Goal: Transaction & Acquisition: Purchase product/service

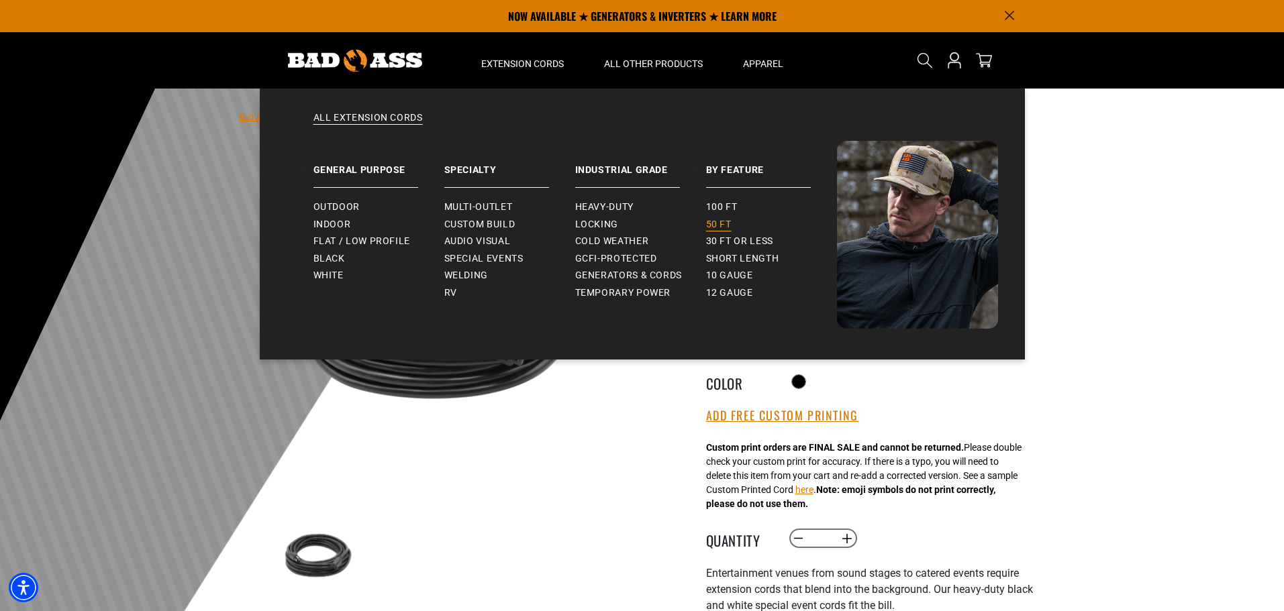
click at [721, 228] on span "50 ft" at bounding box center [719, 225] width 26 height 12
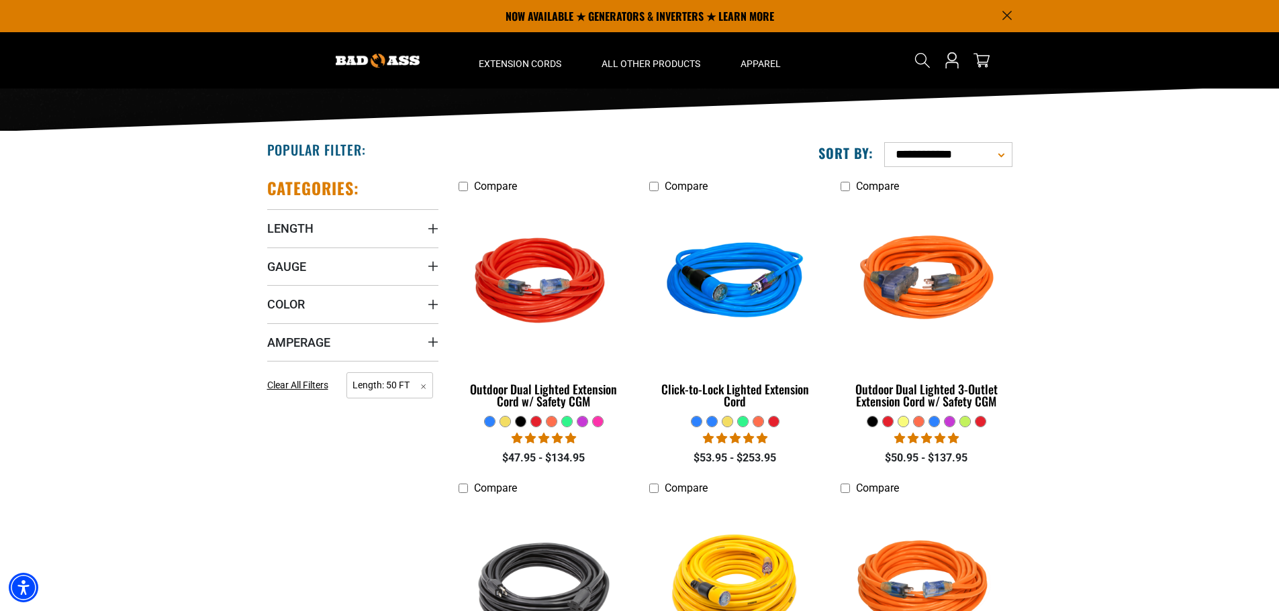
scroll to position [201, 0]
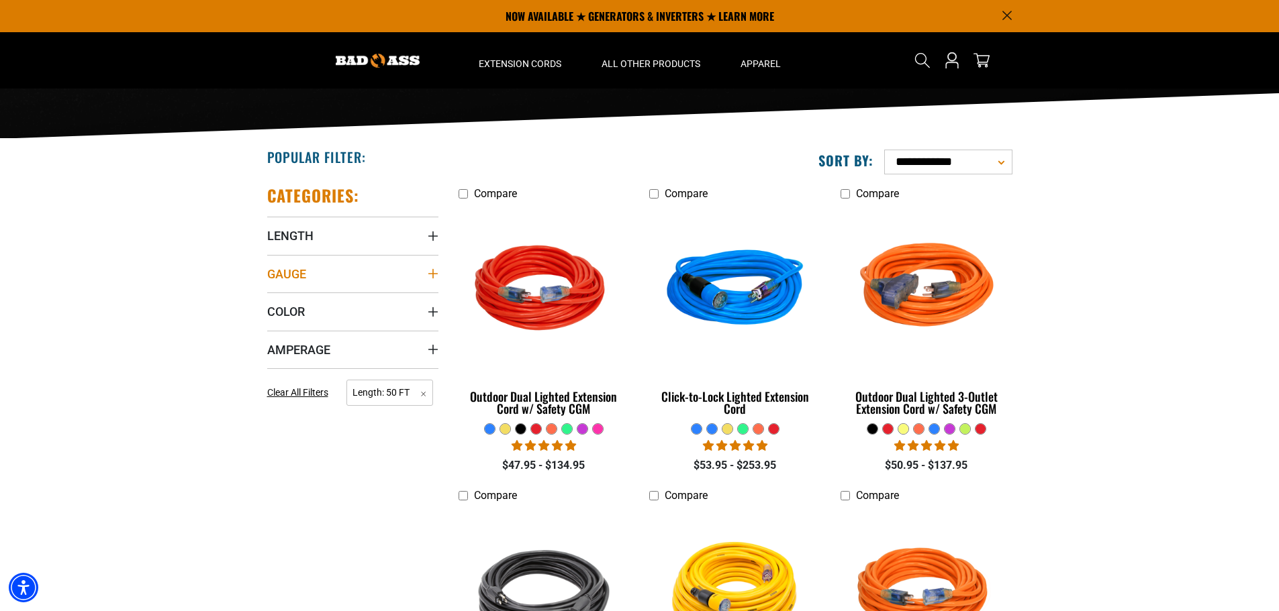
click at [429, 272] on icon "Gauge" at bounding box center [433, 273] width 11 height 11
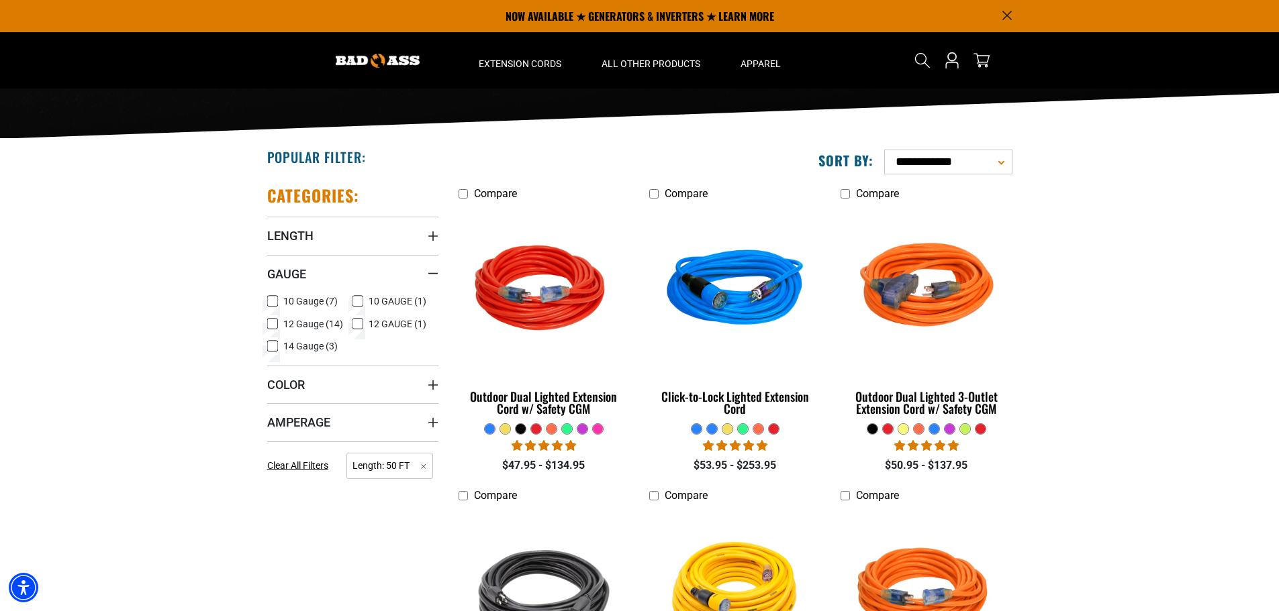
click at [271, 323] on icon at bounding box center [272, 323] width 11 height 17
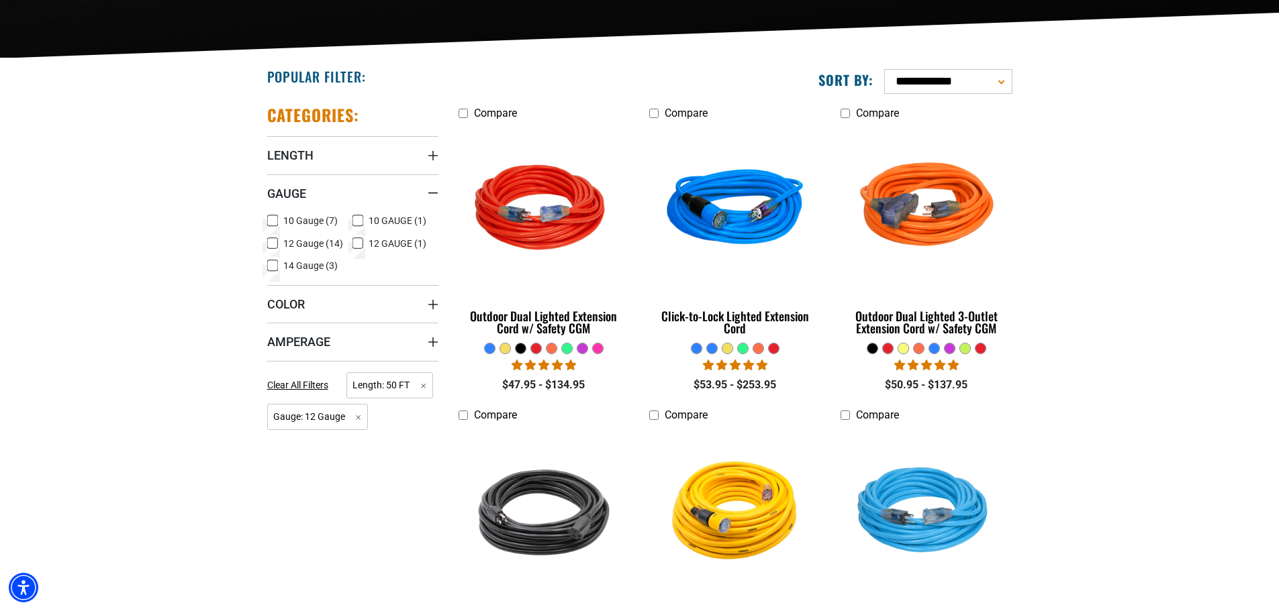
scroll to position [336, 0]
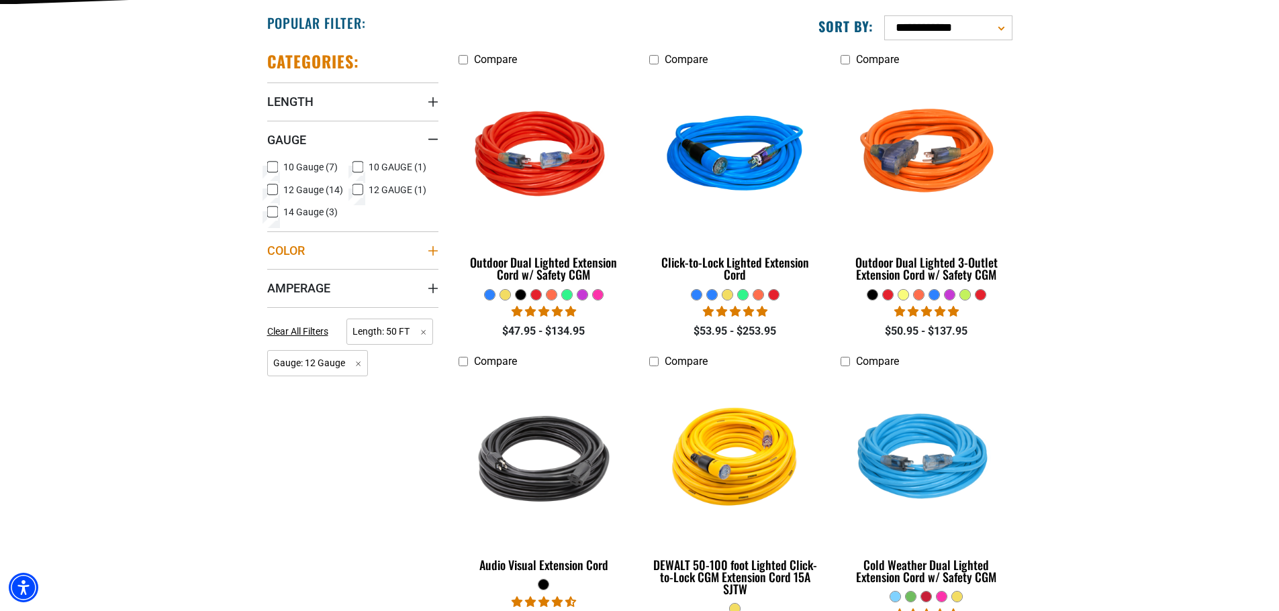
click at [431, 249] on icon "Color" at bounding box center [433, 251] width 11 height 11
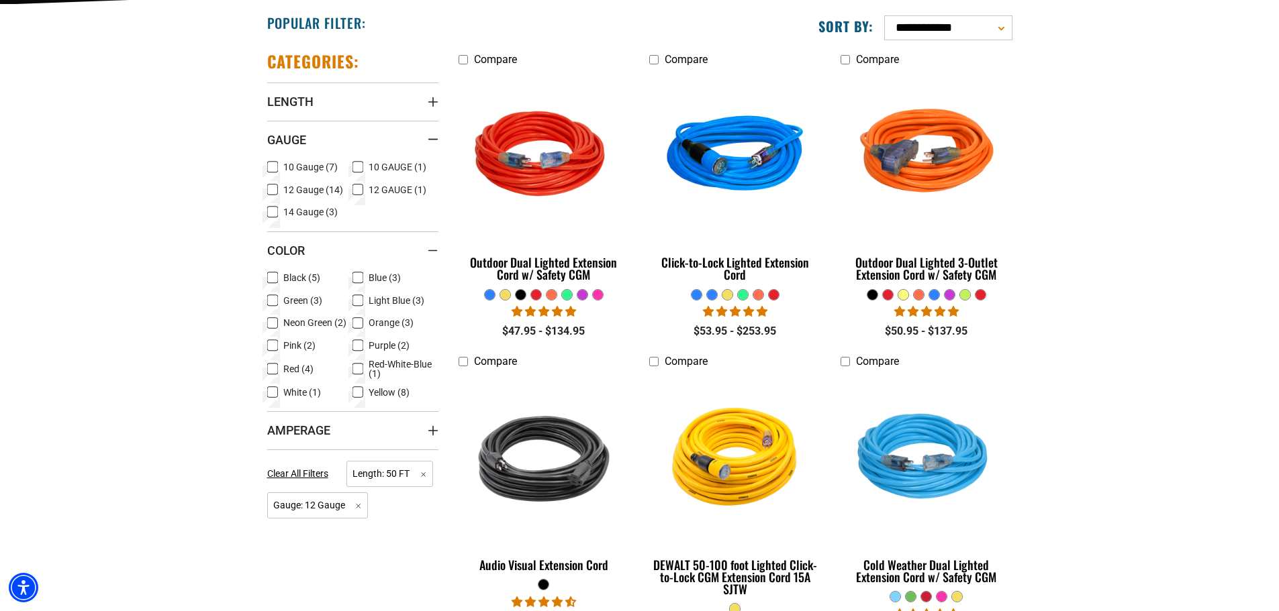
click at [268, 279] on icon at bounding box center [272, 277] width 11 height 17
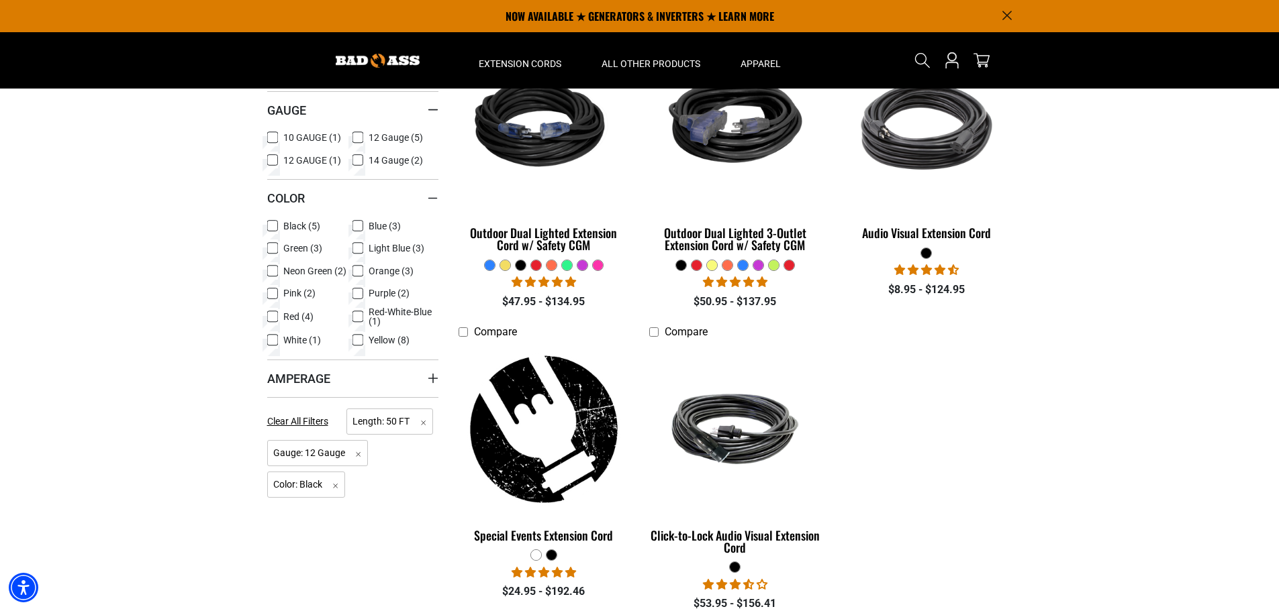
scroll to position [336, 0]
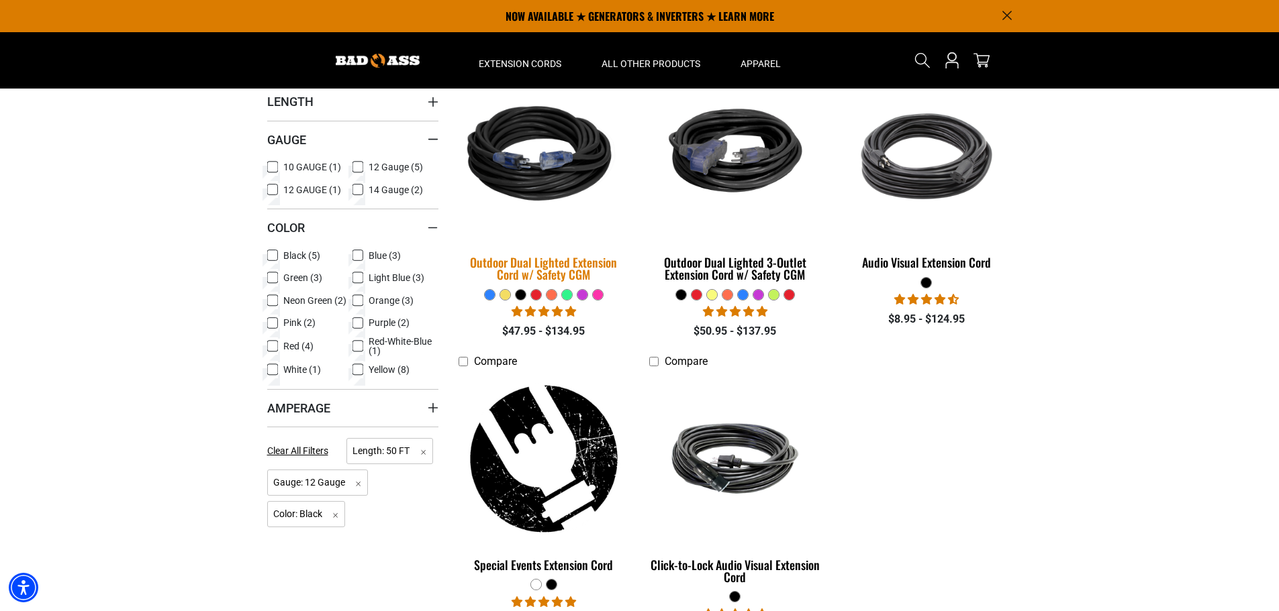
click at [513, 152] on img at bounding box center [544, 156] width 188 height 172
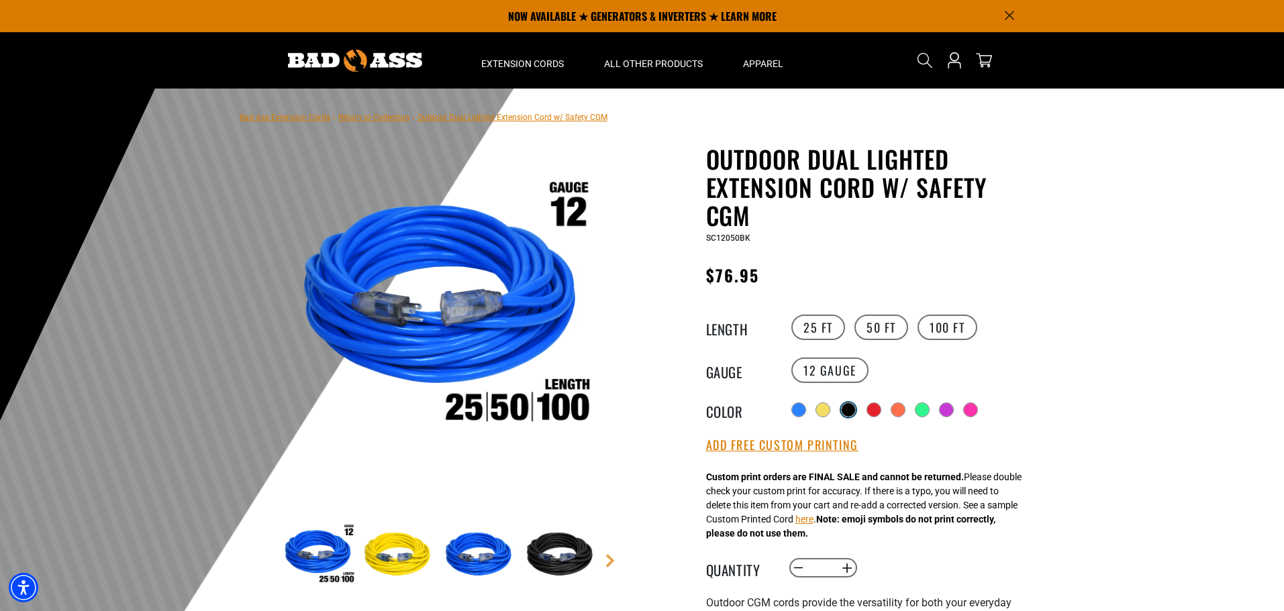
click at [850, 405] on div at bounding box center [848, 409] width 13 height 13
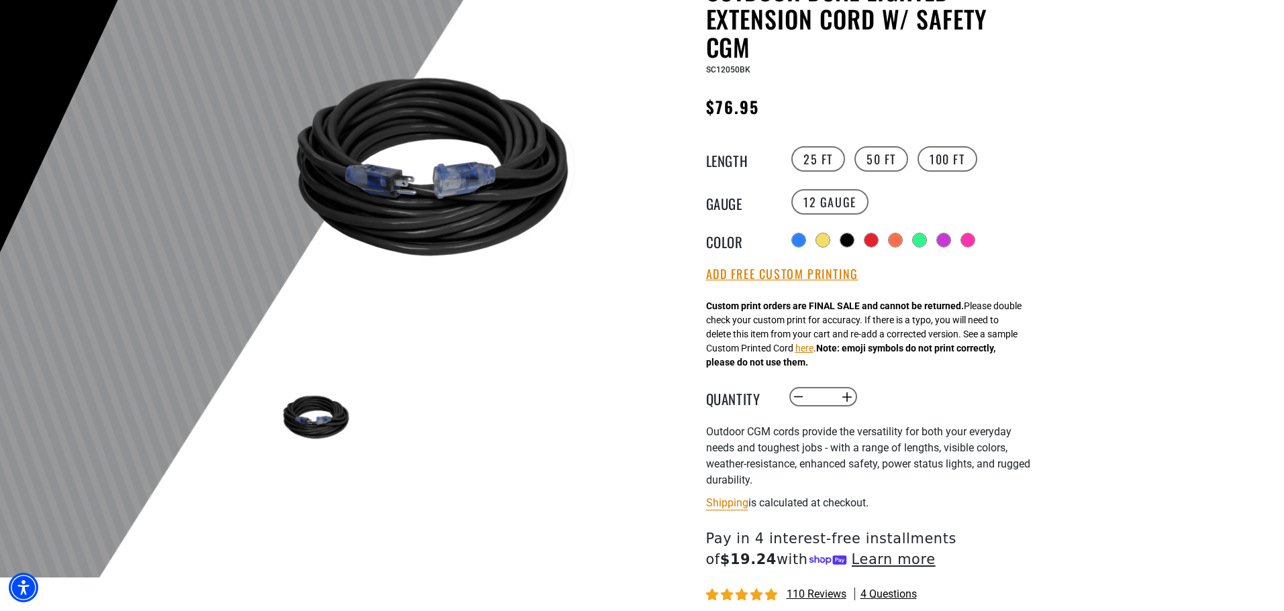
scroll to position [403, 0]
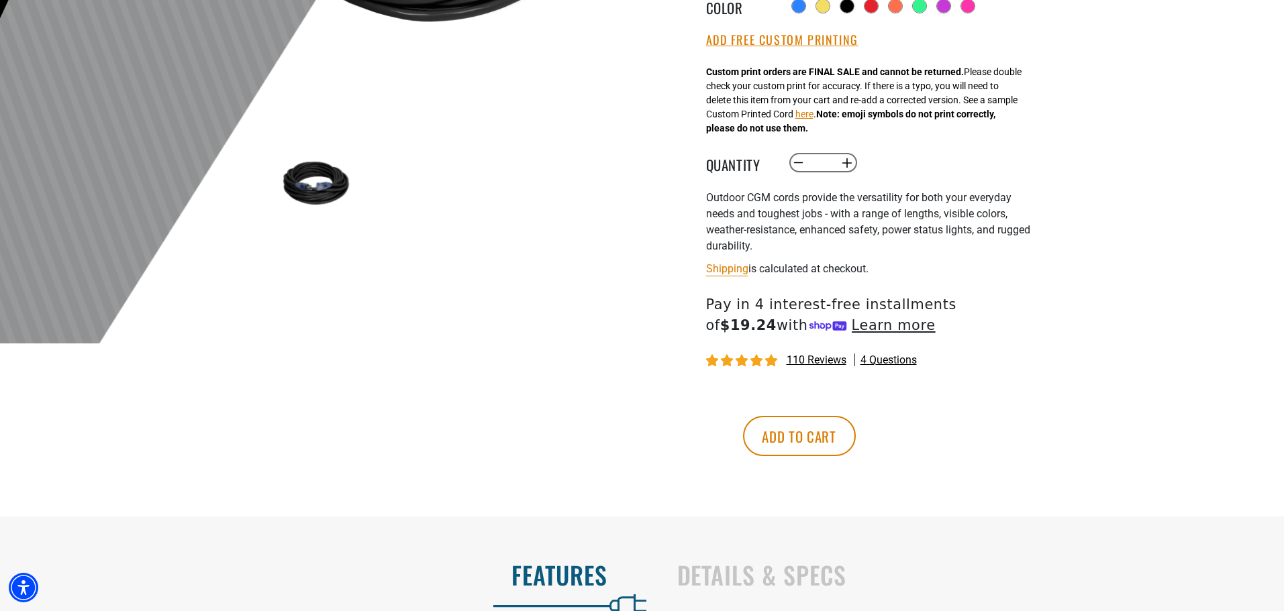
click at [817, 363] on span "110 reviews" at bounding box center [817, 360] width 60 height 13
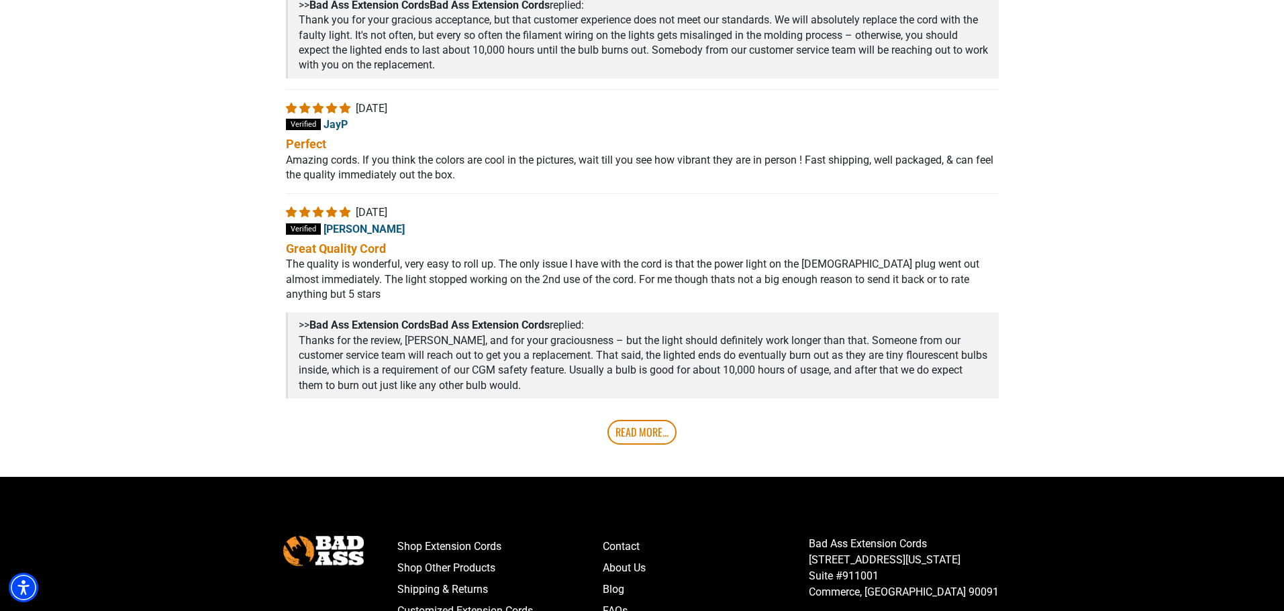
scroll to position [2751, 0]
